Goal: Check status

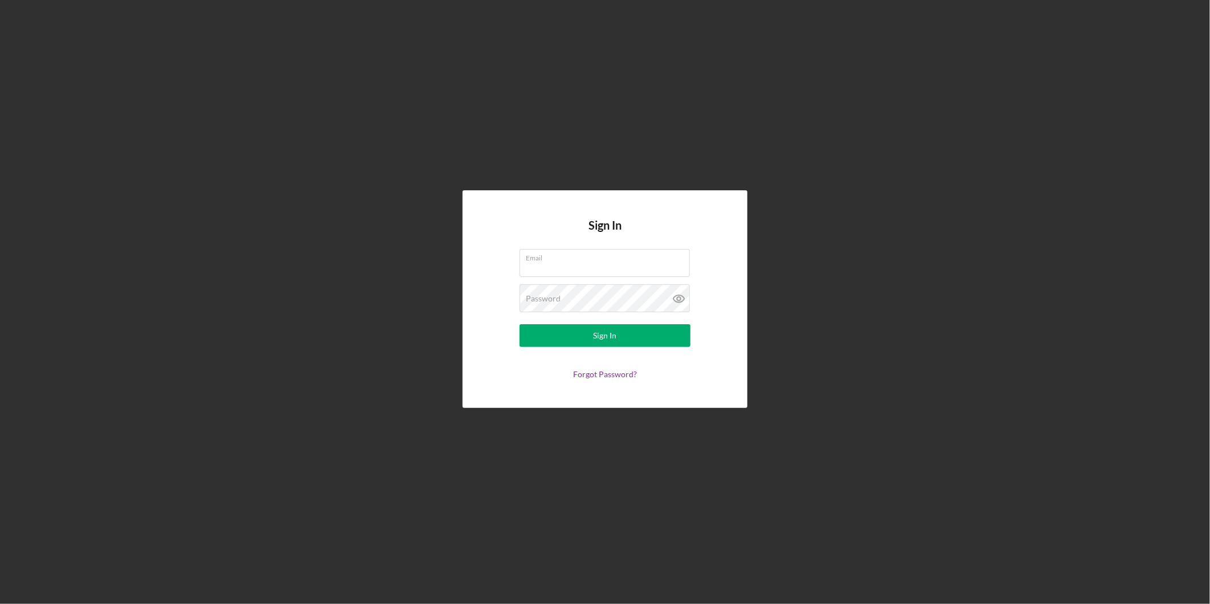
type input "[PERSON_NAME][EMAIL_ADDRESS][DOMAIN_NAME]"
drag, startPoint x: 321, startPoint y: 314, endPoint x: 451, endPoint y: 332, distance: 131.7
click at [337, 316] on div "Sign In Email [PERSON_NAME][EMAIL_ADDRESS][DOMAIN_NAME] Password Sign In Forgot…" at bounding box center [605, 299] width 1199 height 598
click at [615, 345] on div "Sign In" at bounding box center [605, 335] width 23 height 23
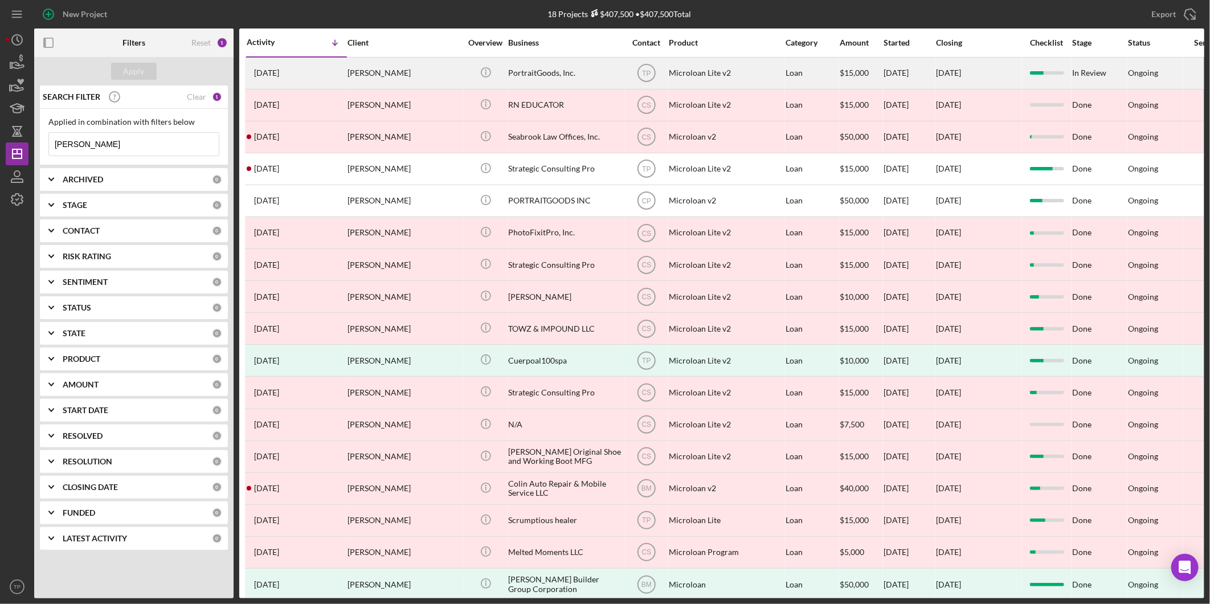
click at [525, 72] on div "PortraitGoods, Inc." at bounding box center [565, 73] width 114 height 30
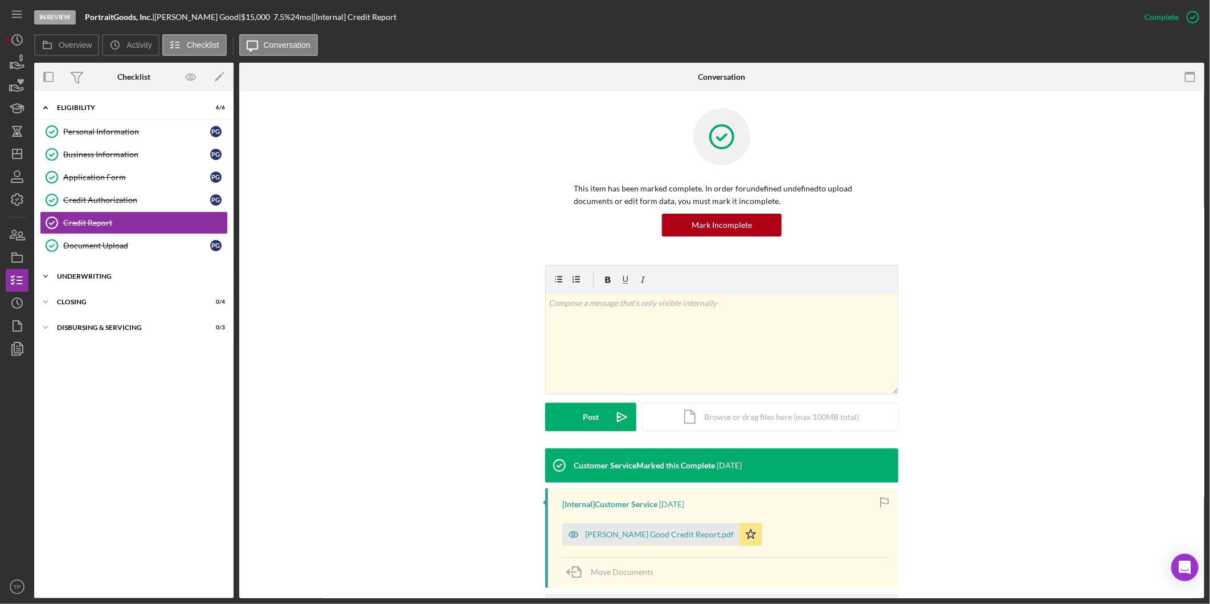
click at [179, 280] on div "Underwriting" at bounding box center [138, 276] width 162 height 7
click at [161, 300] on div "LexisNexis & SOS / UCC Filing" at bounding box center [145, 300] width 164 height 9
